Goal: Task Accomplishment & Management: Complete application form

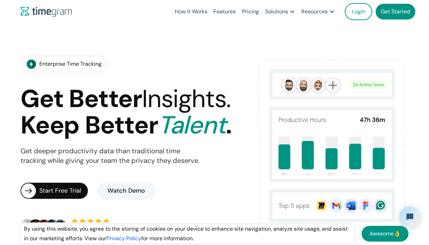
click at [386, 10] on link "Get Started" at bounding box center [396, 12] width 40 height 16
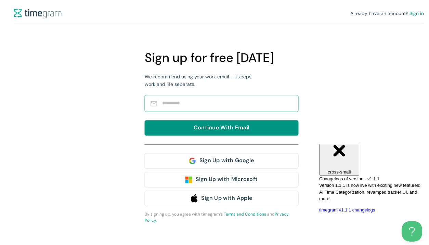
click at [247, 105] on input "text" at bounding box center [226, 103] width 129 height 12
click at [246, 97] on span at bounding box center [222, 103] width 154 height 17
type input "*"
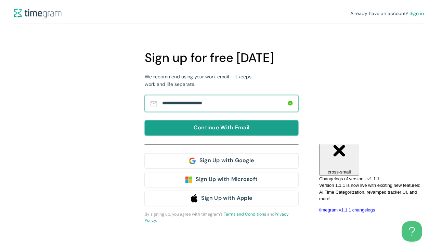
type input "**********"
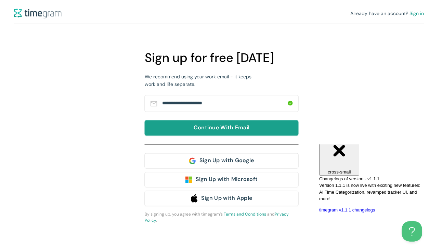
click at [217, 128] on span "Continue With Email" at bounding box center [222, 128] width 56 height 9
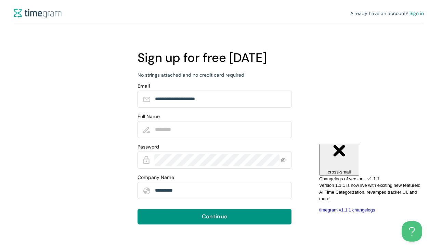
click at [217, 128] on input "Full Name" at bounding box center [219, 129] width 129 height 12
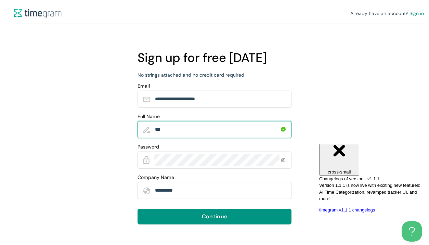
type input "*****"
click at [212, 153] on span at bounding box center [215, 159] width 154 height 17
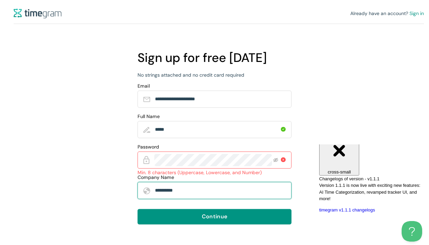
click at [202, 185] on input "**********" at bounding box center [219, 190] width 129 height 12
click at [330, 92] on div "**********" at bounding box center [219, 122] width 438 height 245
click at [135, 154] on div "**********" at bounding box center [219, 122] width 438 height 245
click at [239, 195] on input "**********" at bounding box center [219, 190] width 129 height 12
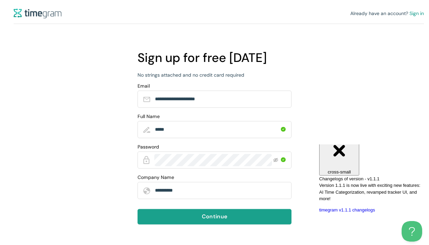
click at [221, 213] on span "Continue" at bounding box center [214, 216] width 25 height 9
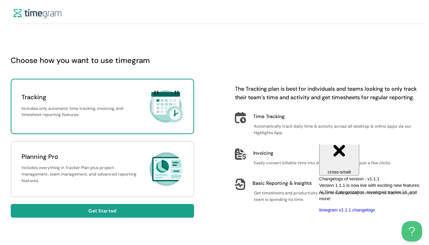
click at [118, 209] on button "Get Started" at bounding box center [102, 211] width 183 height 14
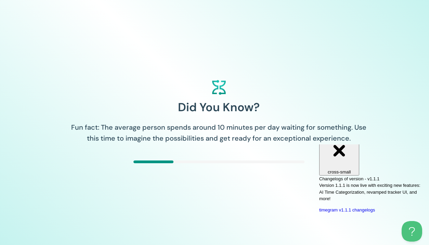
click at [375, 207] on link "timegram v1.1.1 changelogs" at bounding box center [347, 209] width 56 height 5
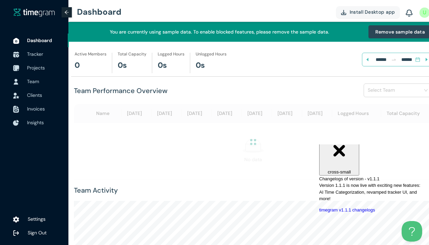
click at [106, 92] on h1 "Team Performance Overview" at bounding box center [121, 91] width 94 height 11
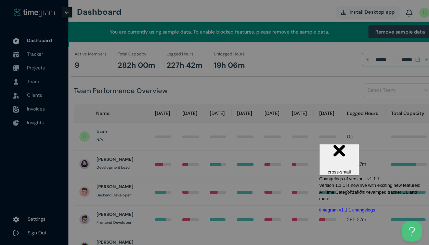
scroll to position [33, 0]
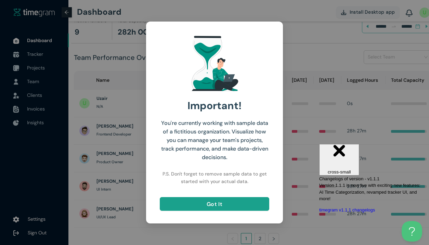
click at [203, 205] on button "Got It" at bounding box center [215, 204] width 110 height 14
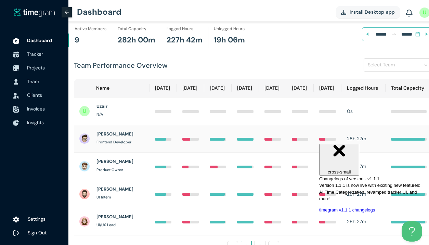
scroll to position [27, 0]
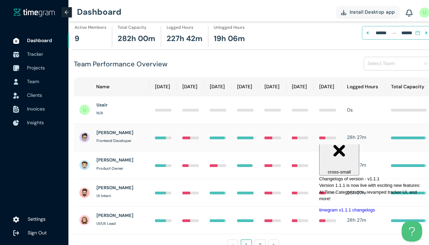
click at [237, 140] on div at bounding box center [245, 137] width 16 height 8
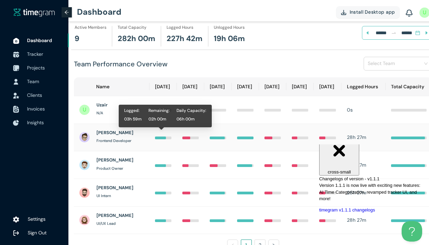
click at [155, 135] on div at bounding box center [163, 137] width 16 height 8
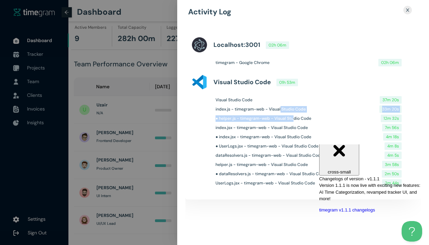
drag, startPoint x: 280, startPoint y: 109, endPoint x: 293, endPoint y: 120, distance: 17.7
click at [293, 120] on div "Visual Studio Code 37m 20s index.js - timegram-web - Visual Studio Code 33m 20s…" at bounding box center [303, 142] width 225 height 103
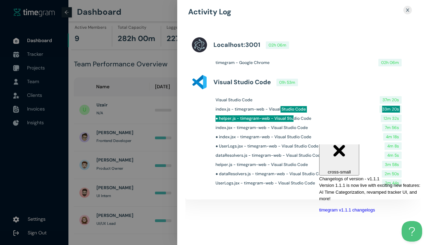
click at [357, 154] on div "Close cross-small" at bounding box center [339, 151] width 35 height 46
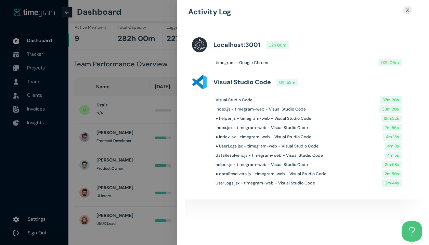
click at [276, 181] on h1 "UserLogs.jsx - timegram-web - Visual Studio Code" at bounding box center [266, 183] width 100 height 7
click at [276, 171] on h1 "● dataResolvers.js - timegram-web - Visual Studio Code" at bounding box center [271, 174] width 111 height 7
click at [251, 44] on h1 "localhost:3001" at bounding box center [237, 45] width 47 height 10
click at [233, 44] on h1 "localhost:3001" at bounding box center [237, 45] width 47 height 10
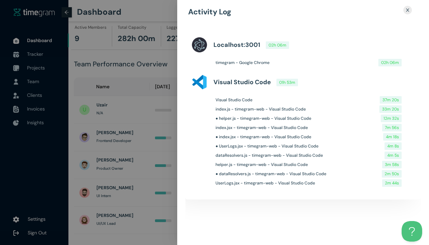
click at [233, 44] on h1 "localhost:3001" at bounding box center [237, 45] width 47 height 10
click at [244, 117] on h1 "● helper.js - timegram-web - Visual Studio Code" at bounding box center [264, 118] width 96 height 7
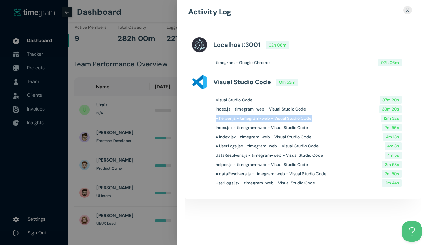
click at [242, 145] on h1 "● UserLogs.jsx - timegram-web - Visual Studio Code" at bounding box center [267, 146] width 103 height 7
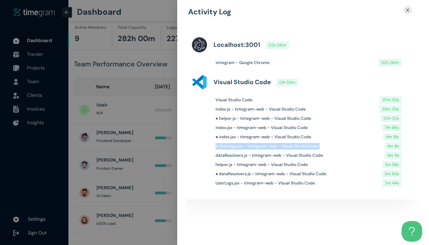
click at [140, 175] on div at bounding box center [214, 122] width 429 height 245
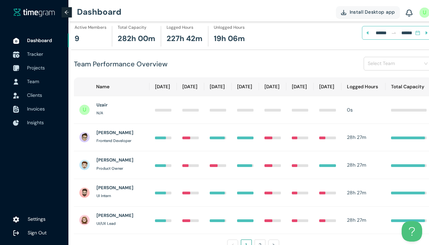
click at [42, 51] on span "Tracker" at bounding box center [35, 54] width 16 height 6
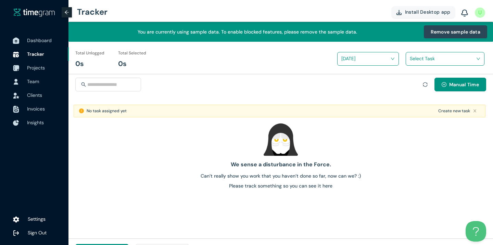
click at [38, 38] on span "Dashboard" at bounding box center [39, 40] width 25 height 6
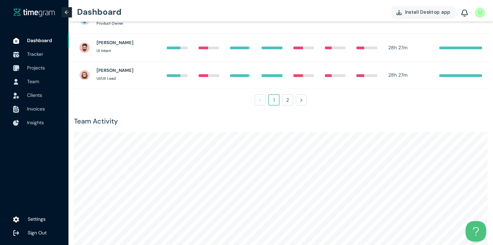
scroll to position [206, 0]
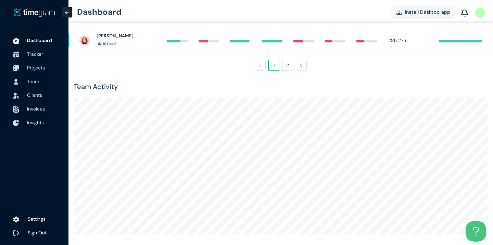
click at [36, 119] on span "Insights" at bounding box center [35, 122] width 17 height 6
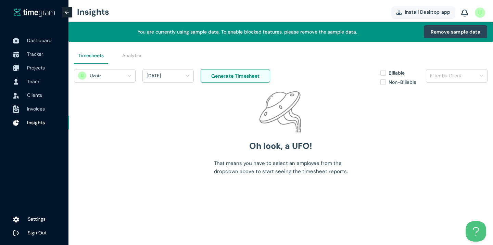
click at [37, 110] on span "Invoices" at bounding box center [36, 109] width 18 height 6
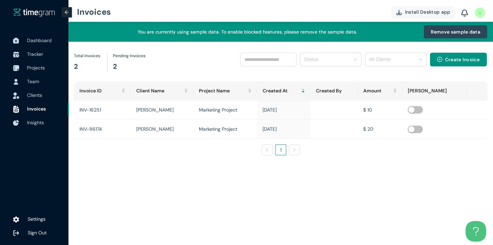
click at [33, 90] on span "Clients" at bounding box center [45, 95] width 36 height 14
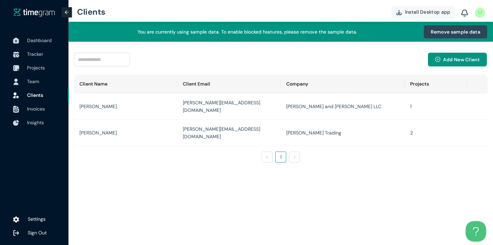
click at [31, 77] on span "Team" at bounding box center [45, 82] width 36 height 14
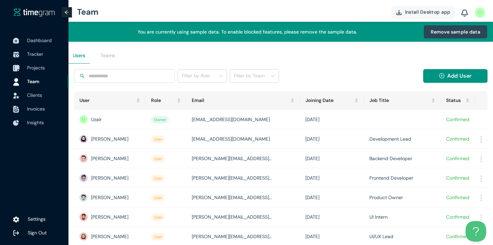
click at [31, 66] on span "Projects" at bounding box center [36, 68] width 18 height 6
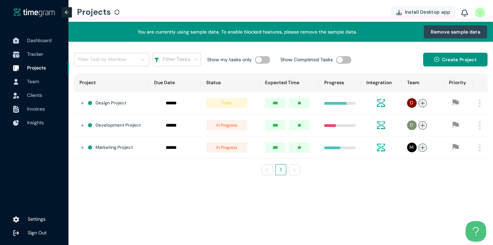
click at [34, 52] on span "Tracker" at bounding box center [35, 54] width 16 height 6
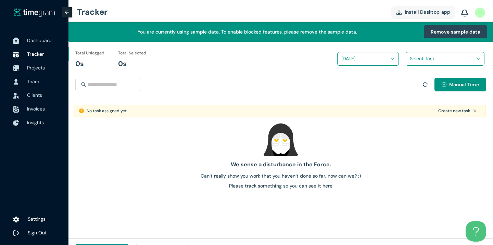
click at [34, 43] on span "Dashboard" at bounding box center [39, 40] width 25 height 6
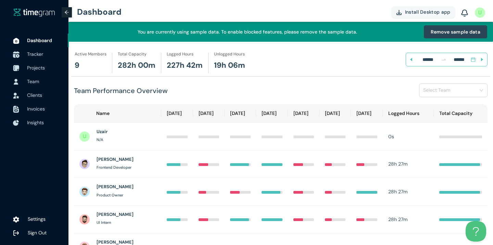
click at [34, 55] on span "Tracker" at bounding box center [35, 54] width 16 height 6
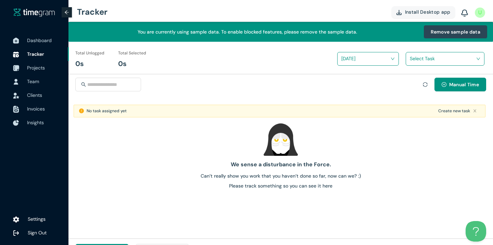
click at [42, 12] on img at bounding box center [34, 12] width 41 height 8
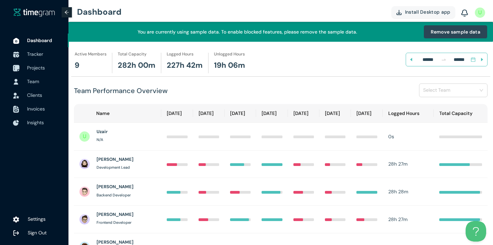
click at [38, 69] on span "Projects" at bounding box center [36, 68] width 18 height 6
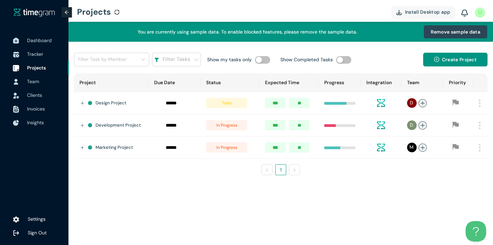
click at [38, 69] on span "Projects" at bounding box center [36, 68] width 19 height 6
click at [43, 51] on span "Tracker" at bounding box center [45, 54] width 36 height 14
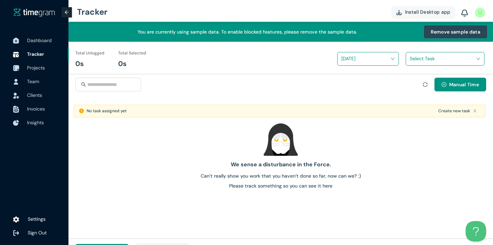
click at [442, 34] on span "Remove sample data" at bounding box center [456, 32] width 50 height 8
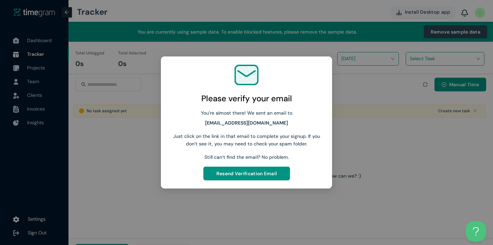
click at [378, 147] on div "Please verify your email You’re almost there! We sent an email to uzair101@mail…" at bounding box center [246, 122] width 493 height 245
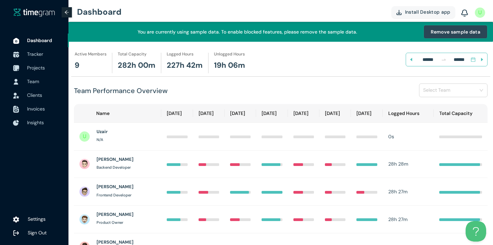
click at [447, 34] on span "Remove sample data" at bounding box center [456, 32] width 50 height 8
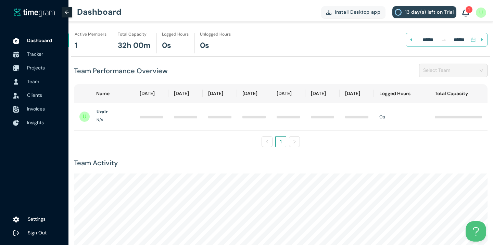
click at [465, 13] on img at bounding box center [465, 14] width 7 height 8
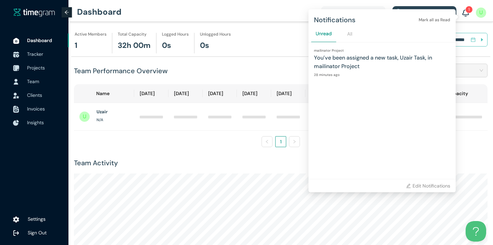
click at [465, 13] on img at bounding box center [465, 14] width 7 height 8
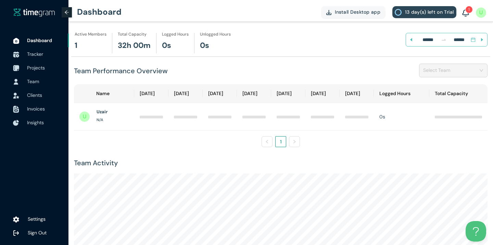
drag, startPoint x: 465, startPoint y: 13, endPoint x: 456, endPoint y: 13, distance: 8.9
click at [456, 13] on div "Install Desktop app 13 day(s) left on Trial 1 Notifications [PERSON_NAME] all a…" at bounding box center [403, 12] width 165 height 21
click at [468, 13] on img at bounding box center [465, 14] width 7 height 8
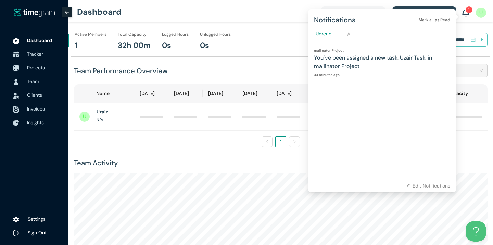
click at [391, 62] on h1 "You’ve been assigned a new task, Uzair Task, in mailinator Project" at bounding box center [382, 61] width 136 height 17
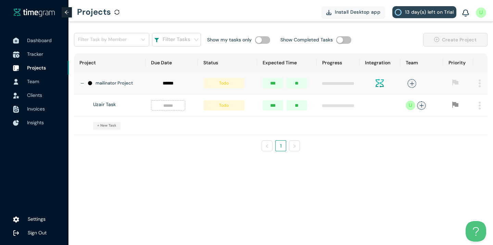
click at [30, 51] on span "Tracker" at bounding box center [35, 54] width 16 height 6
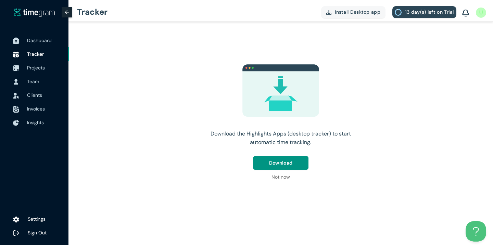
click at [34, 38] on span "Dashboard" at bounding box center [39, 40] width 25 height 6
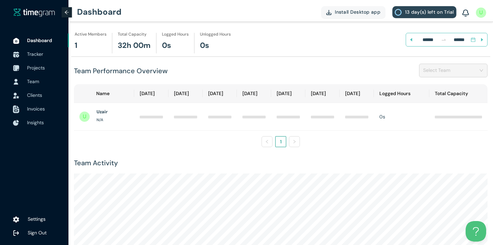
click at [28, 111] on span "Invoices" at bounding box center [36, 109] width 18 height 6
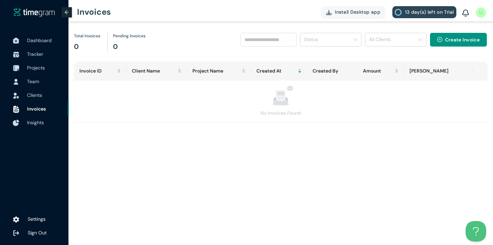
click at [37, 118] on span "Insights" at bounding box center [45, 123] width 36 height 14
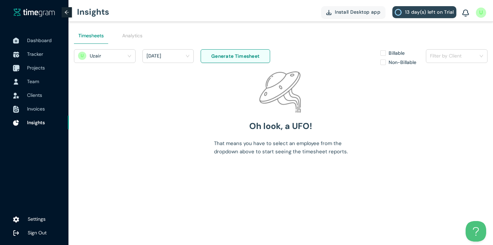
click at [38, 69] on span "Projects" at bounding box center [36, 68] width 18 height 6
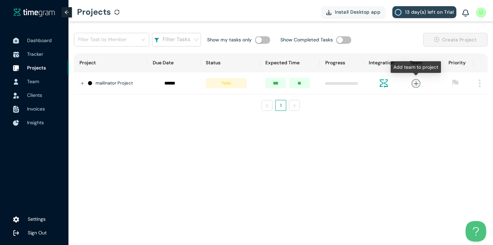
click at [415, 84] on icon "plus" at bounding box center [415, 83] width 5 height 5
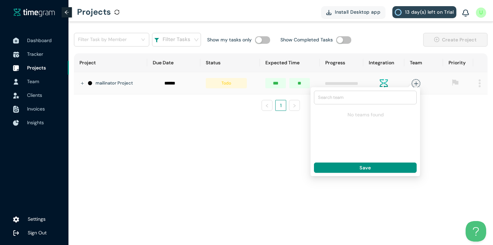
click at [373, 102] on div "Search team" at bounding box center [365, 97] width 102 height 10
type input "*"
click at [223, 162] on main "Filter Task by Member Filter Tasks Show my tasks only Show Completed Tasks Crea…" at bounding box center [280, 133] width 424 height 223
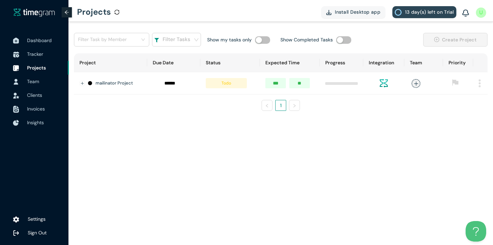
click at [139, 82] on div "mailinator Project" at bounding box center [115, 83] width 54 height 7
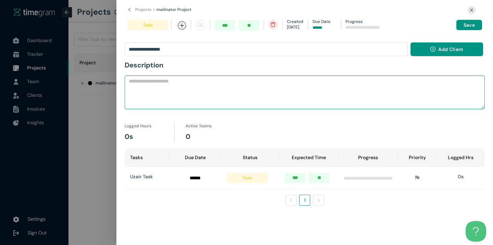
click at [147, 93] on textarea at bounding box center [305, 93] width 360 height 34
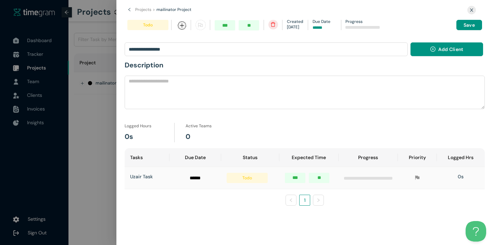
click at [217, 173] on td at bounding box center [194, 178] width 51 height 22
click at [471, 9] on icon "close" at bounding box center [471, 10] width 4 height 4
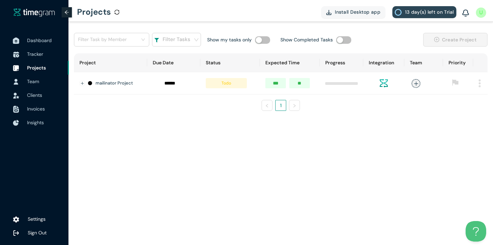
click at [27, 45] on span "Dashboard" at bounding box center [45, 41] width 36 height 14
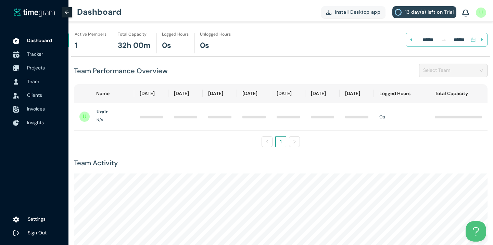
click at [30, 55] on span "Tracker" at bounding box center [35, 54] width 16 height 6
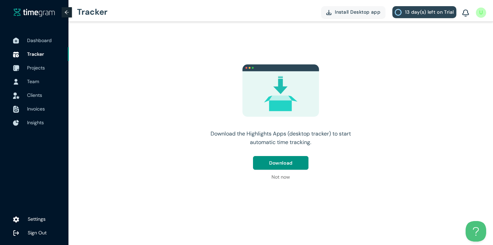
click at [41, 101] on span "Clients" at bounding box center [45, 95] width 36 height 14
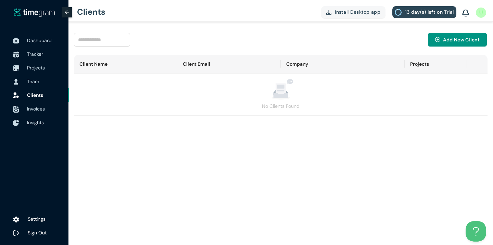
click at [37, 124] on span "Insights" at bounding box center [35, 122] width 17 height 6
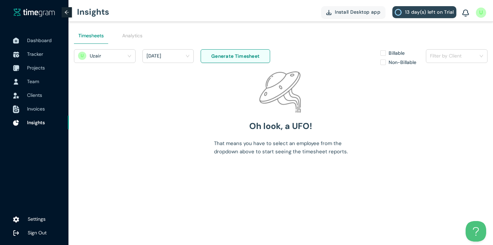
click at [38, 111] on span "Invoices" at bounding box center [36, 109] width 18 height 6
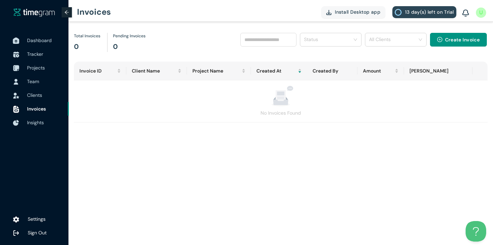
click at [28, 42] on span "Dashboard" at bounding box center [39, 40] width 25 height 6
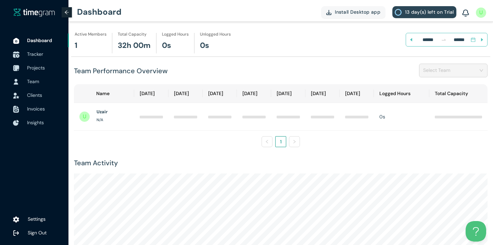
click at [28, 49] on span "Tracker" at bounding box center [45, 54] width 36 height 14
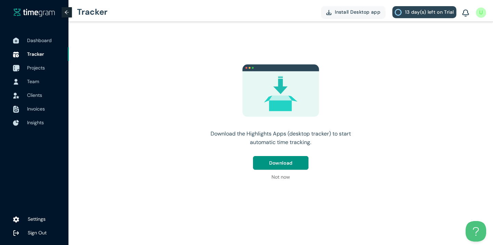
click at [30, 67] on span "Projects" at bounding box center [36, 68] width 18 height 6
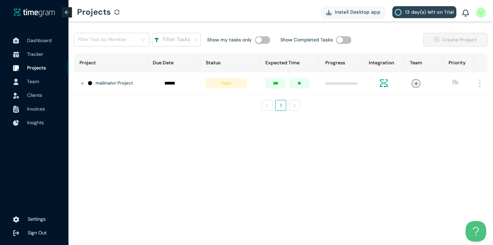
click at [31, 80] on span "Team" at bounding box center [33, 81] width 12 height 6
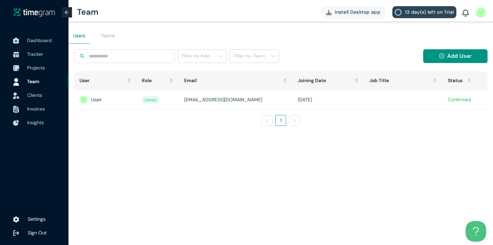
click at [37, 95] on span "Clients" at bounding box center [34, 95] width 15 height 6
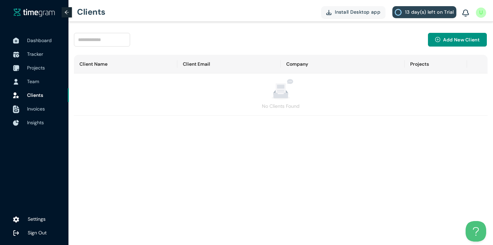
click at [35, 111] on span "Invoices" at bounding box center [36, 109] width 18 height 6
